Goal: Navigation & Orientation: Find specific page/section

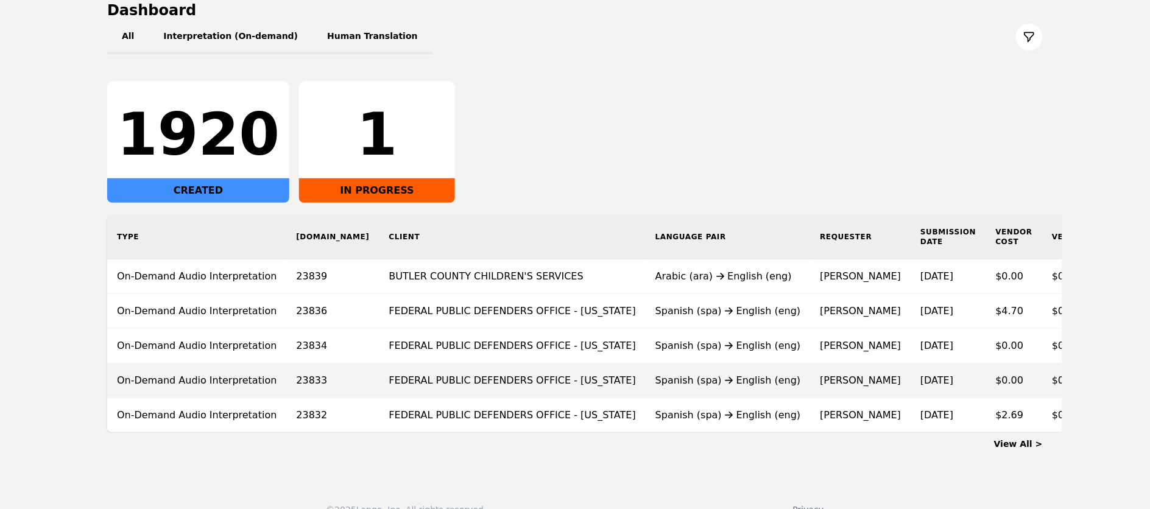
scroll to position [135, 0]
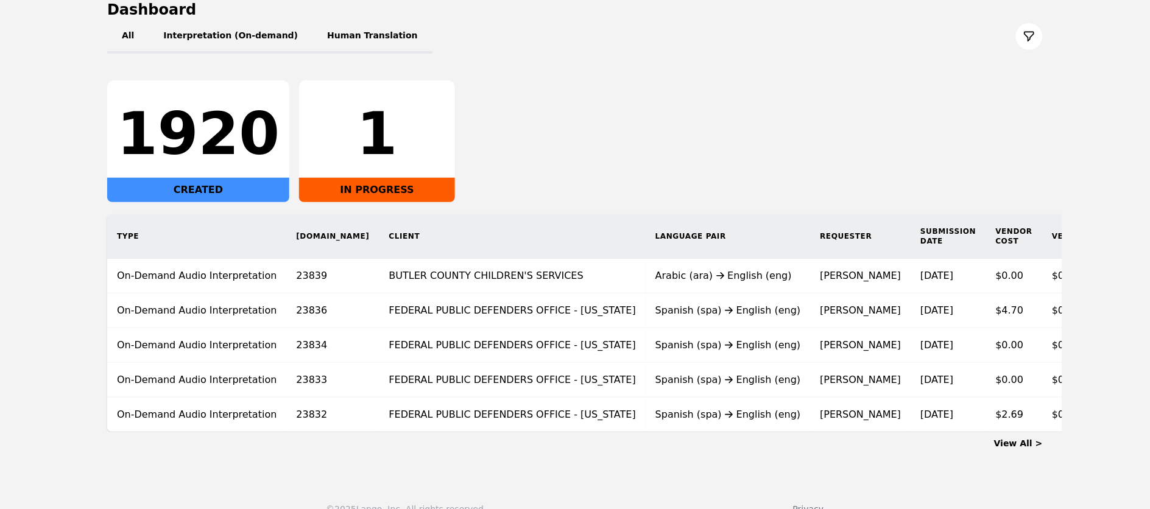
click at [1018, 448] on link "View All >" at bounding box center [1018, 444] width 49 height 10
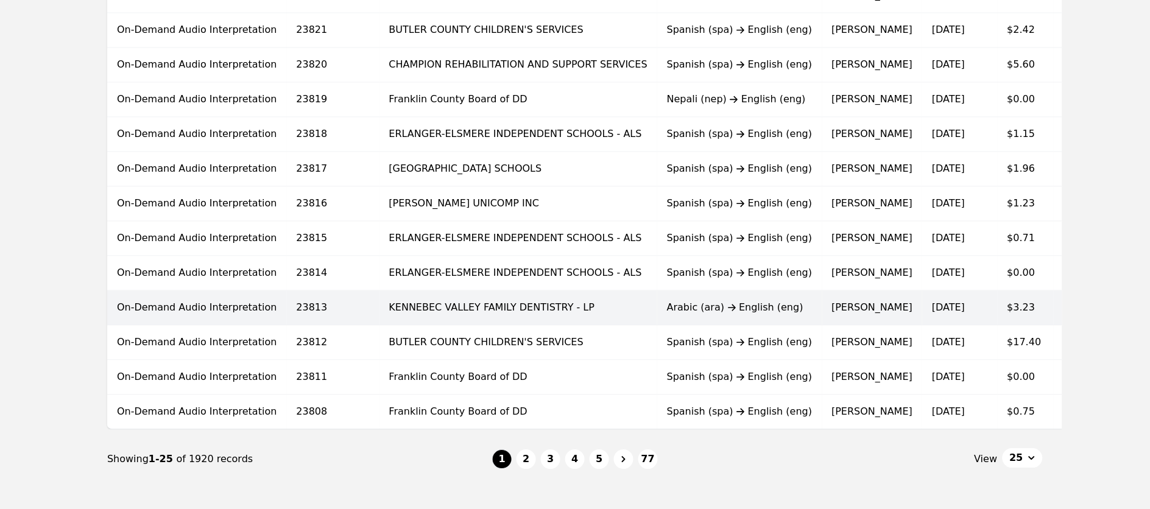
scroll to position [738, 0]
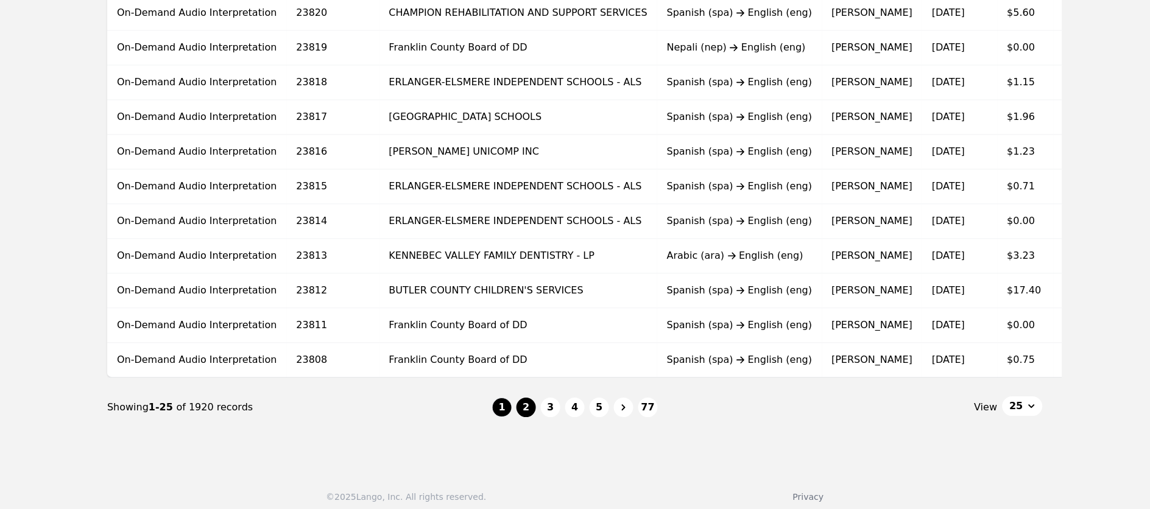
click at [529, 417] on button "2" at bounding box center [526, 407] width 19 height 19
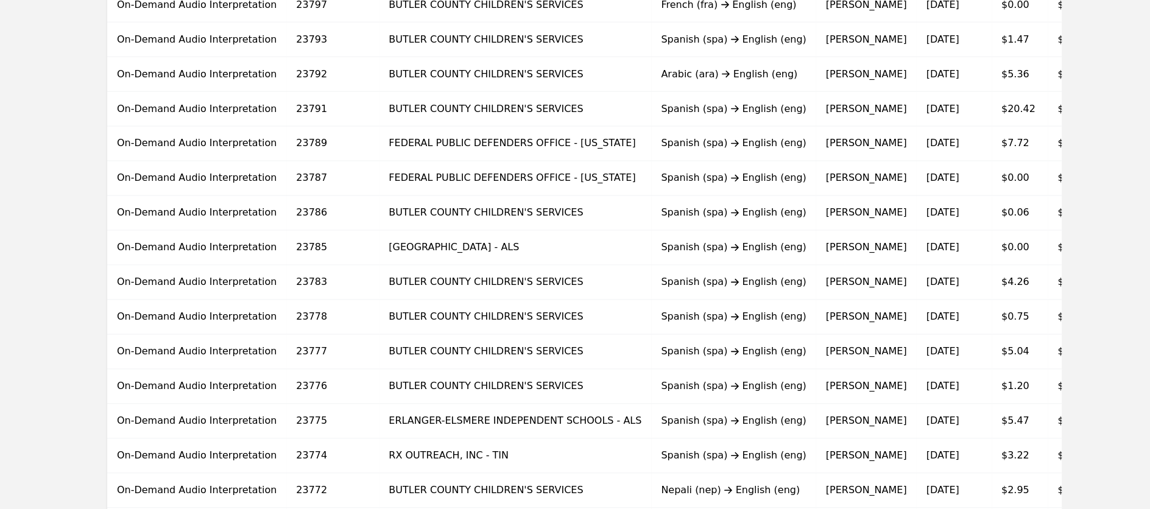
scroll to position [756, 0]
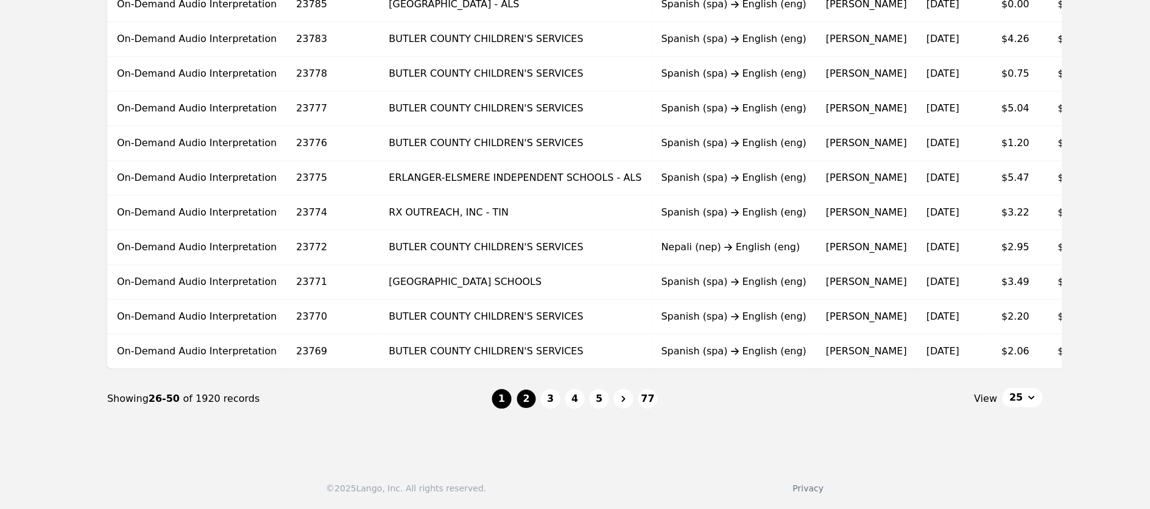
click at [500, 394] on button "1" at bounding box center [501, 398] width 19 height 19
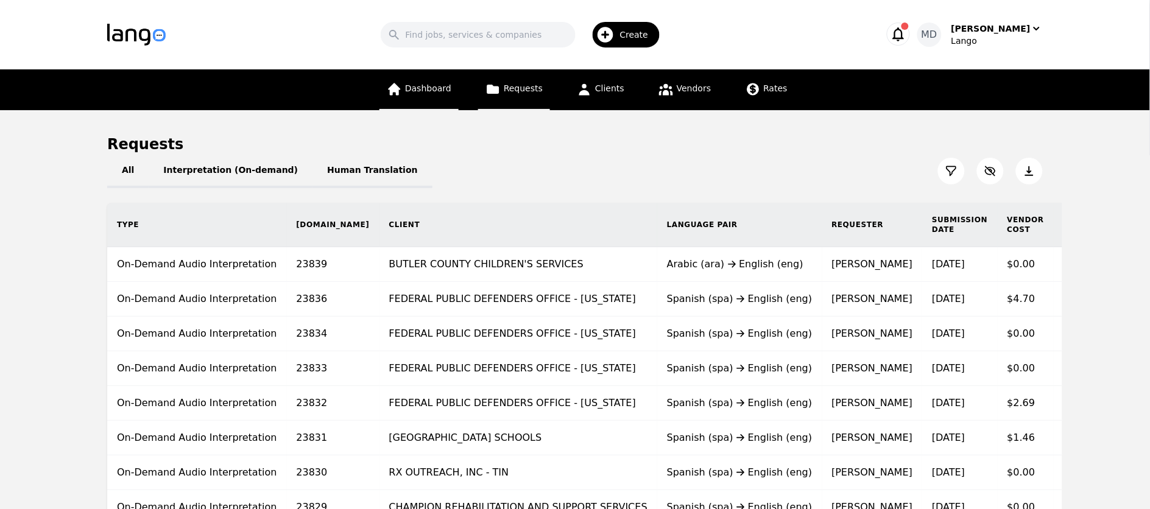
click at [428, 90] on span "Dashboard" at bounding box center [428, 88] width 46 height 10
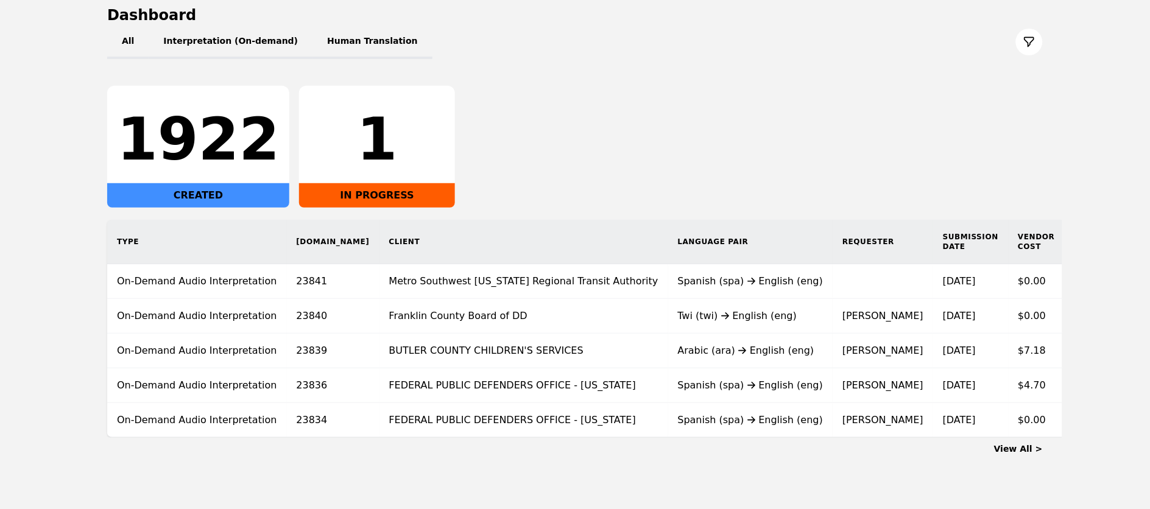
scroll to position [132, 0]
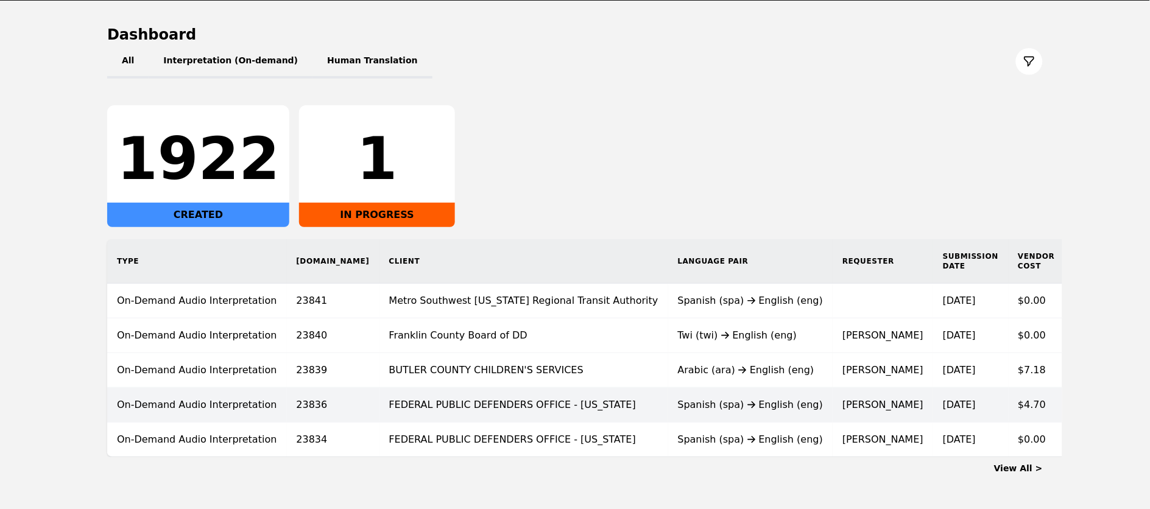
scroll to position [110, 0]
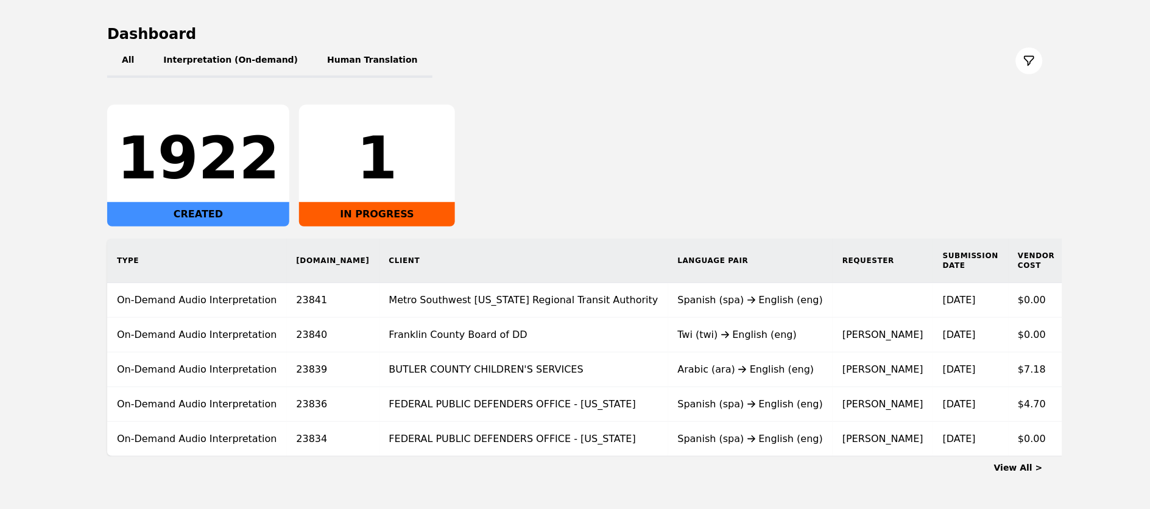
click at [1040, 473] on link "View All >" at bounding box center [1018, 468] width 49 height 10
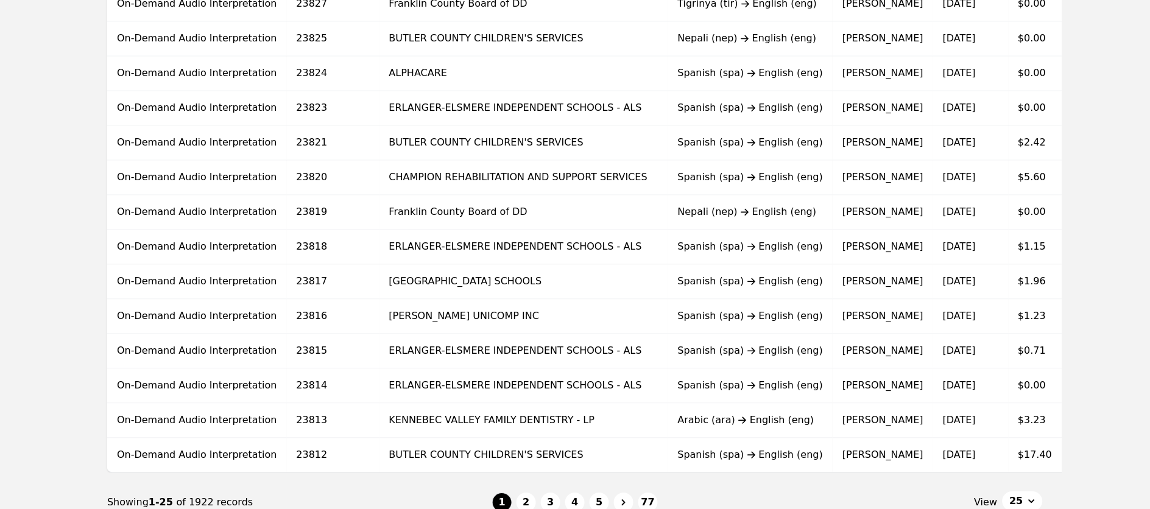
scroll to position [756, 0]
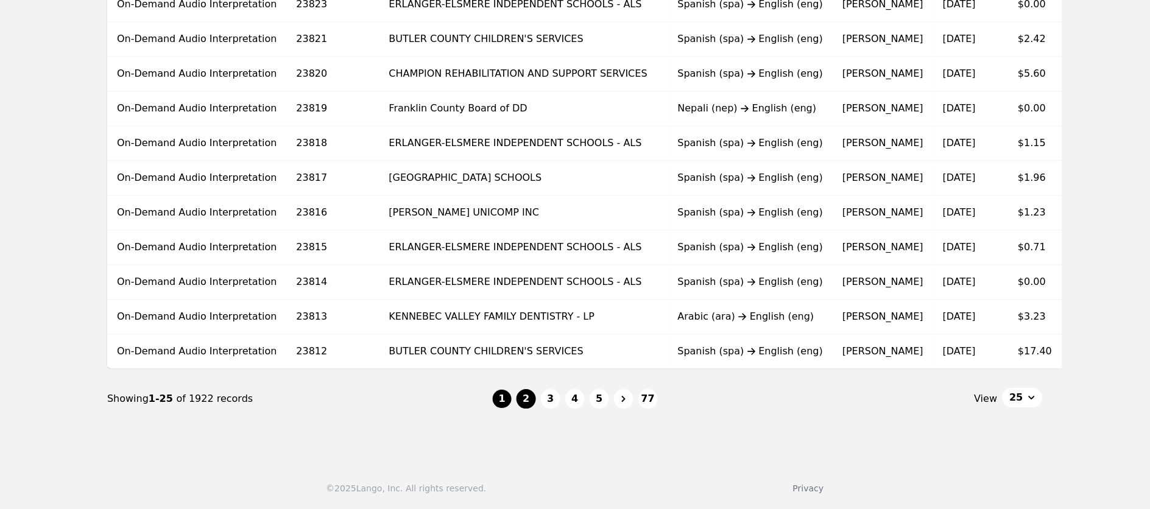
click at [533, 399] on button "2" at bounding box center [526, 398] width 19 height 19
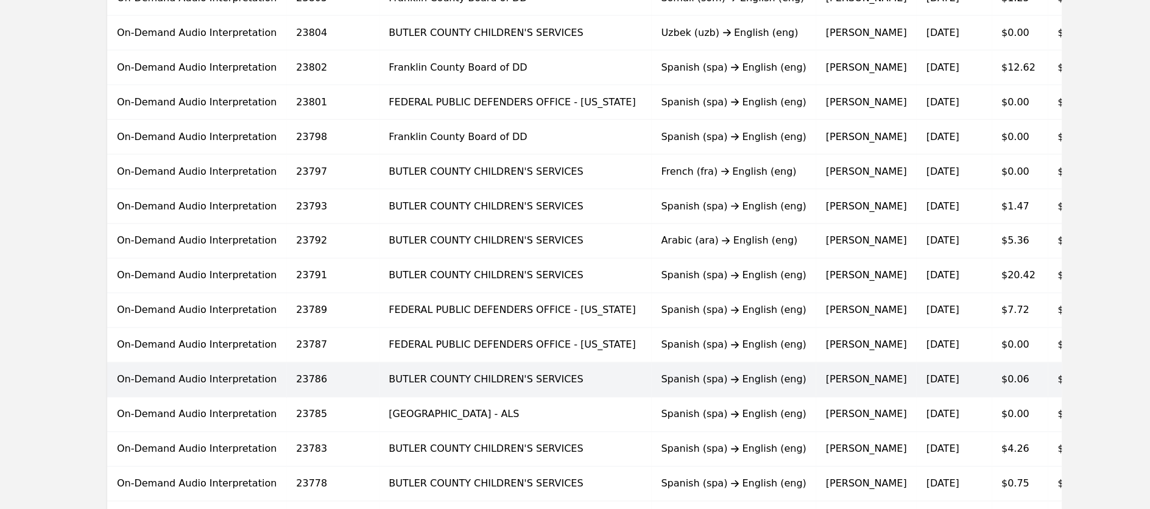
scroll to position [756, 0]
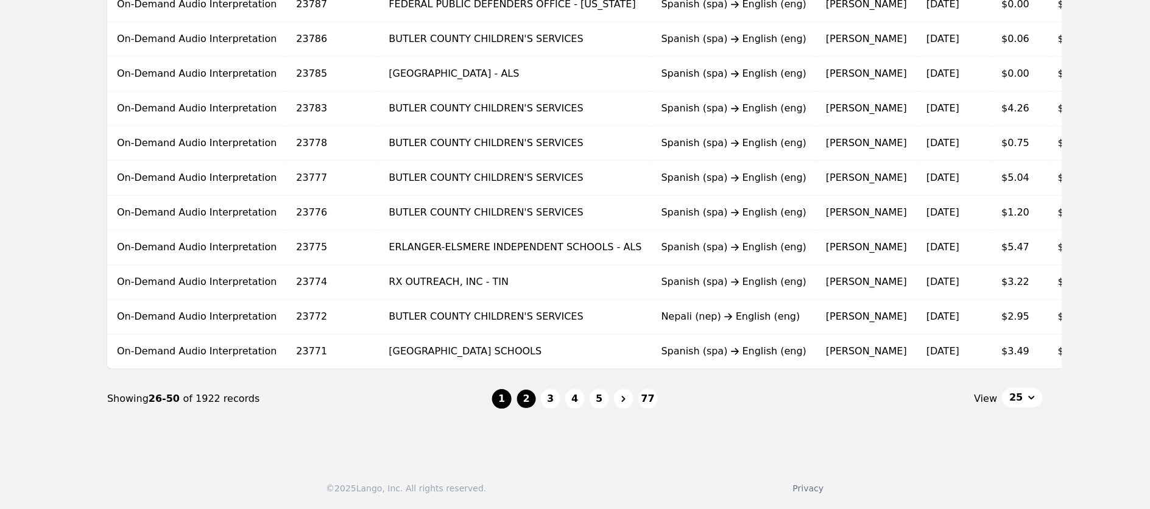
click at [506, 398] on button "1" at bounding box center [501, 398] width 19 height 19
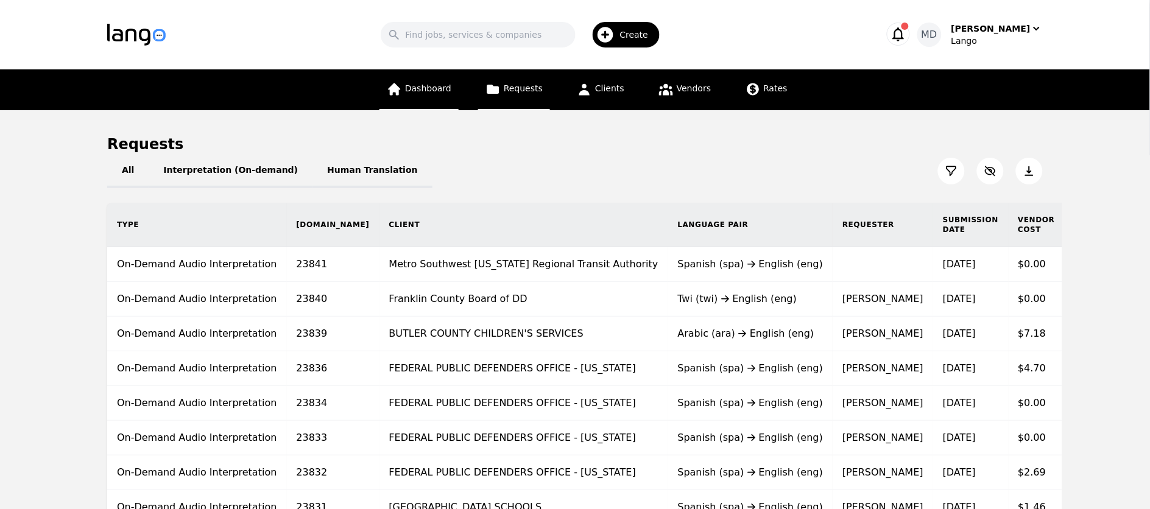
click at [436, 80] on link "Dashboard" at bounding box center [419, 89] width 79 height 41
